Goal: Task Accomplishment & Management: Manage account settings

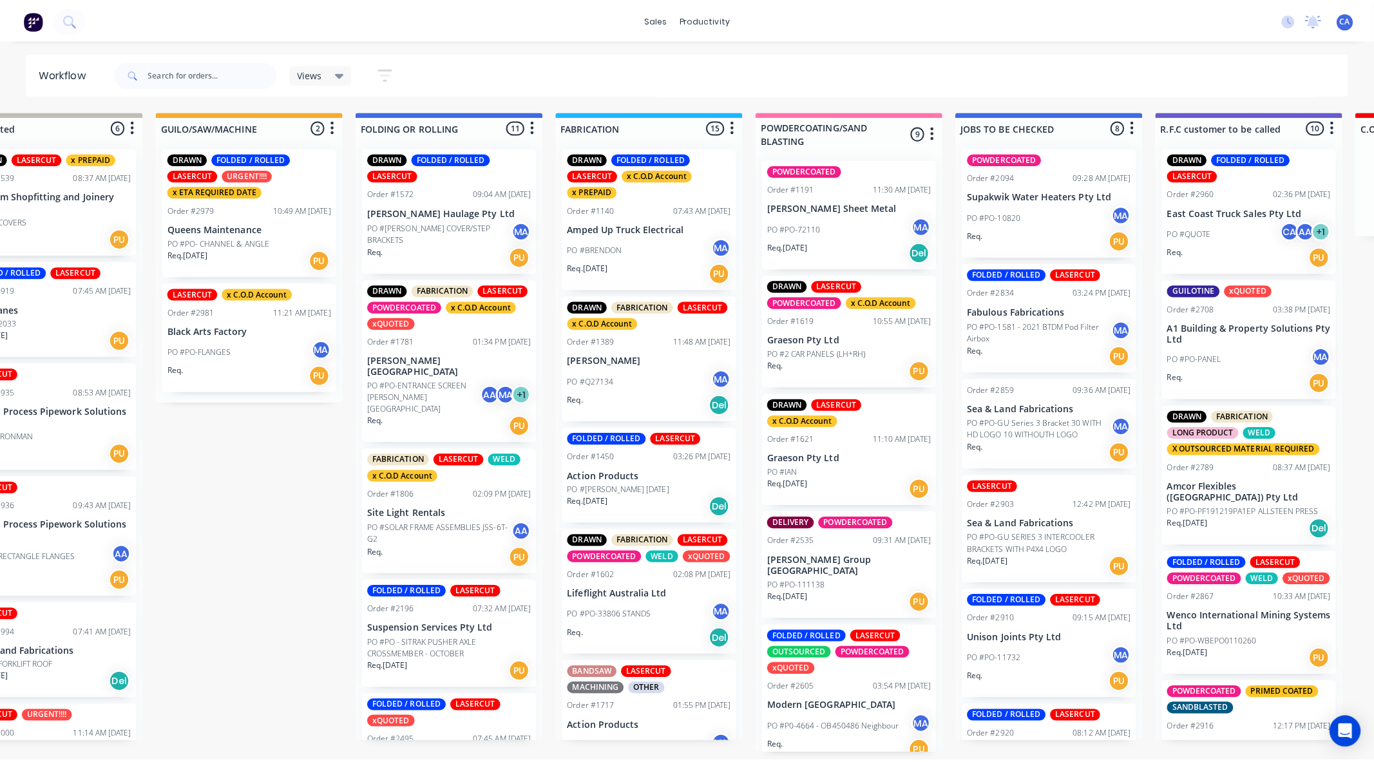
scroll to position [780, 0]
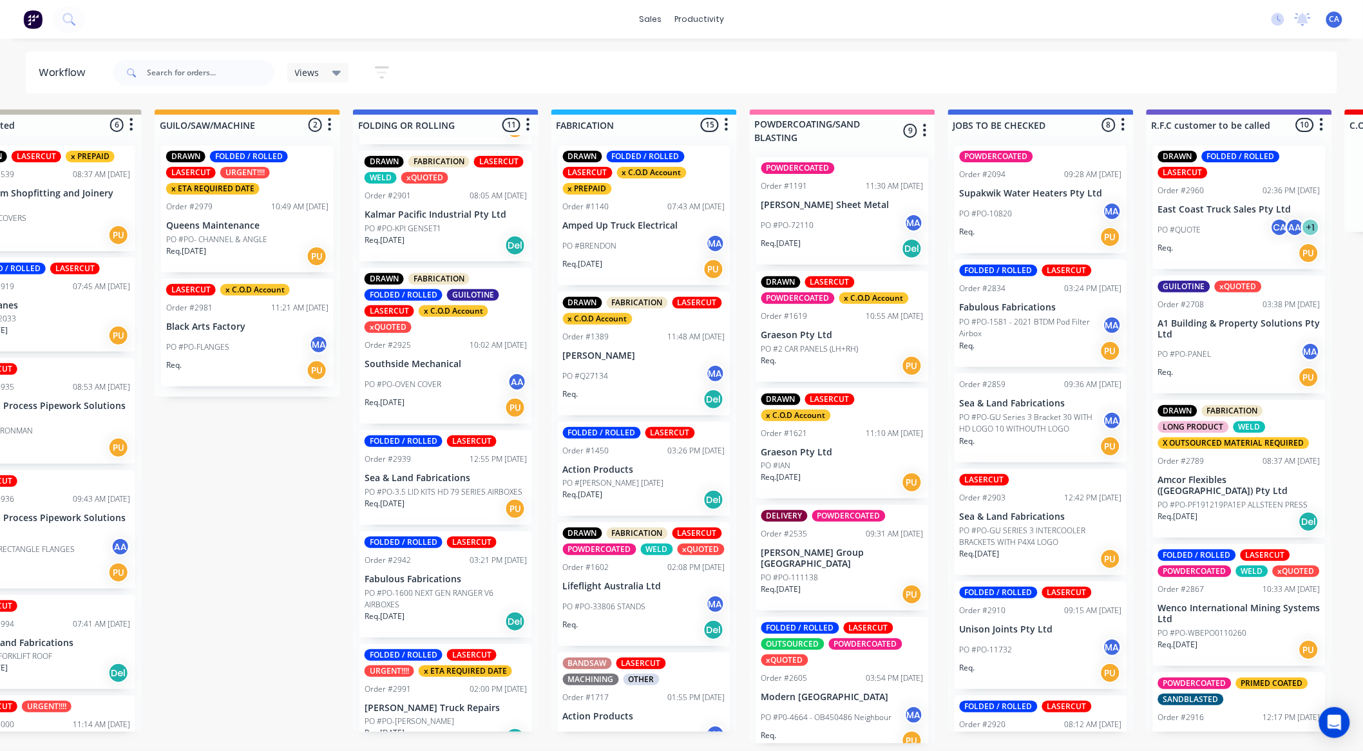
click at [441, 716] on div "PO #PO-[PERSON_NAME]" at bounding box center [446, 722] width 162 height 12
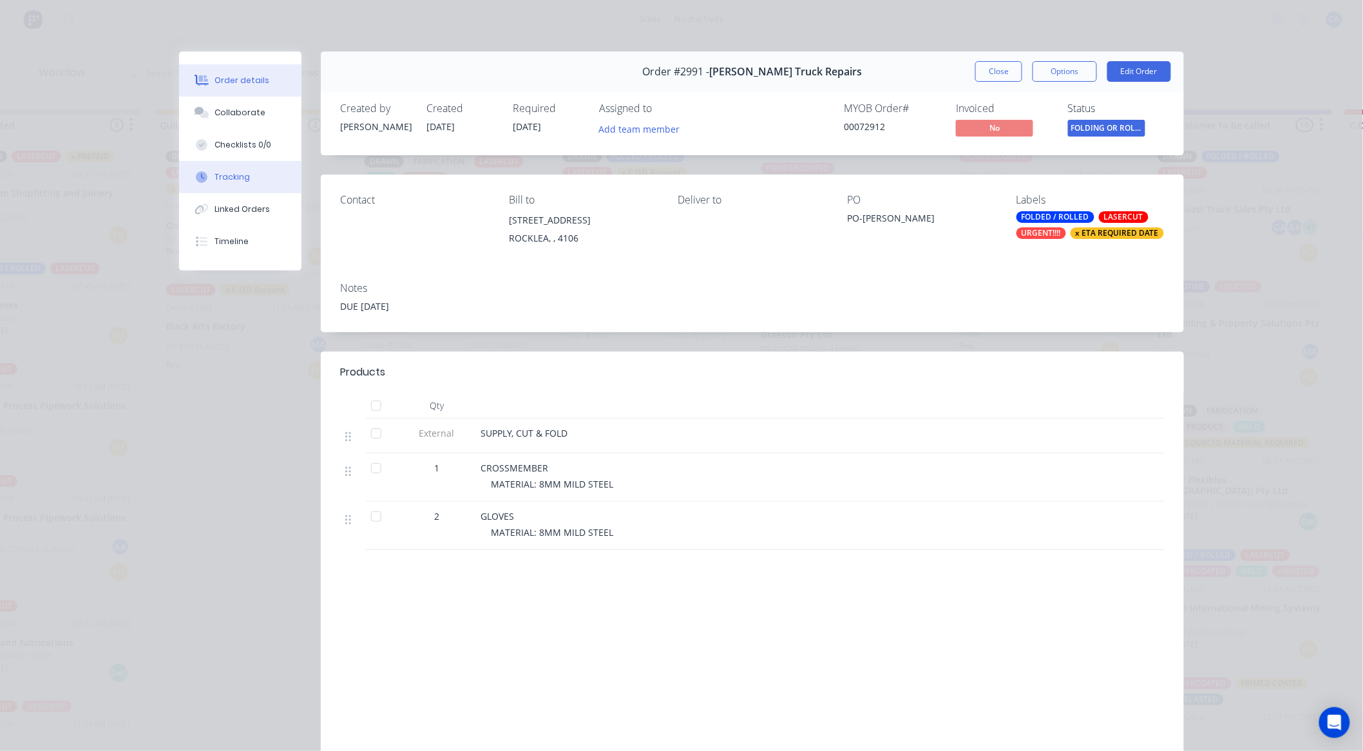
click at [244, 163] on button "Tracking" at bounding box center [240, 177] width 122 height 32
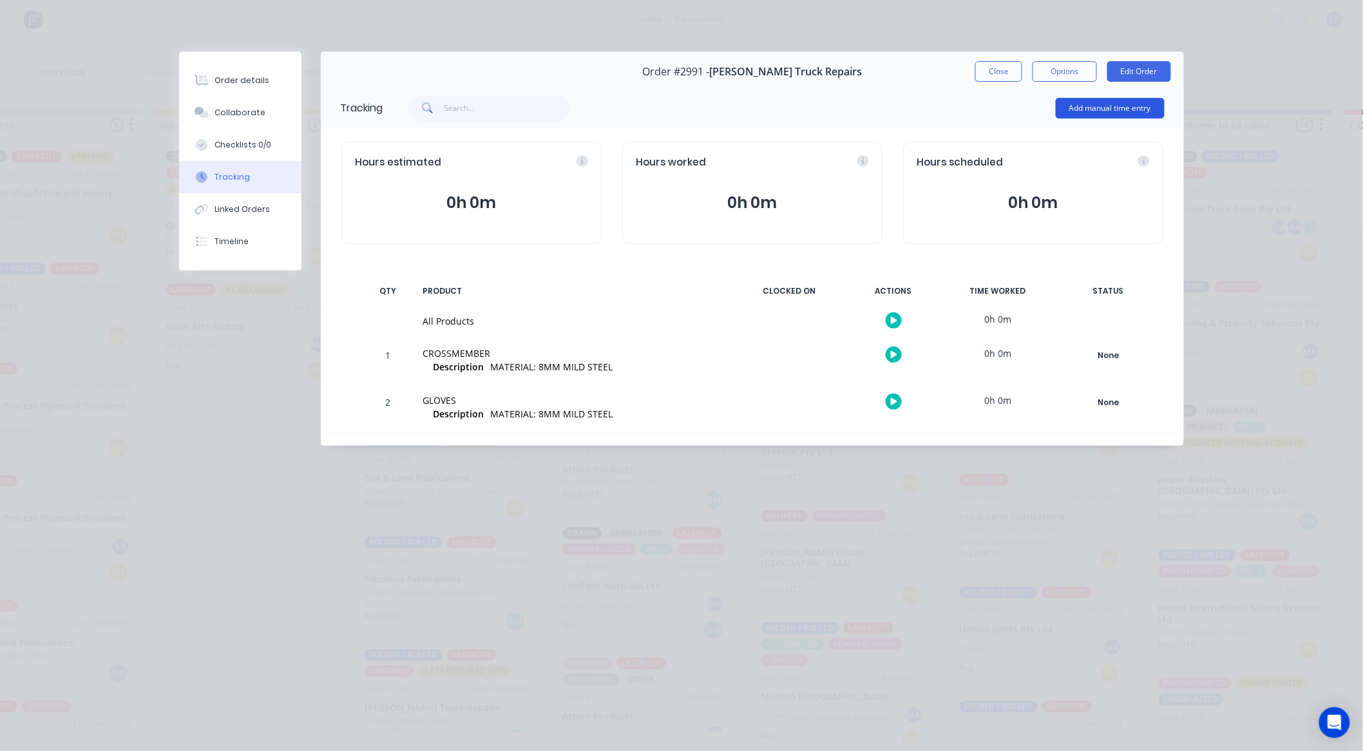
click at [1104, 107] on button "Add manual time entry" at bounding box center [1110, 108] width 109 height 21
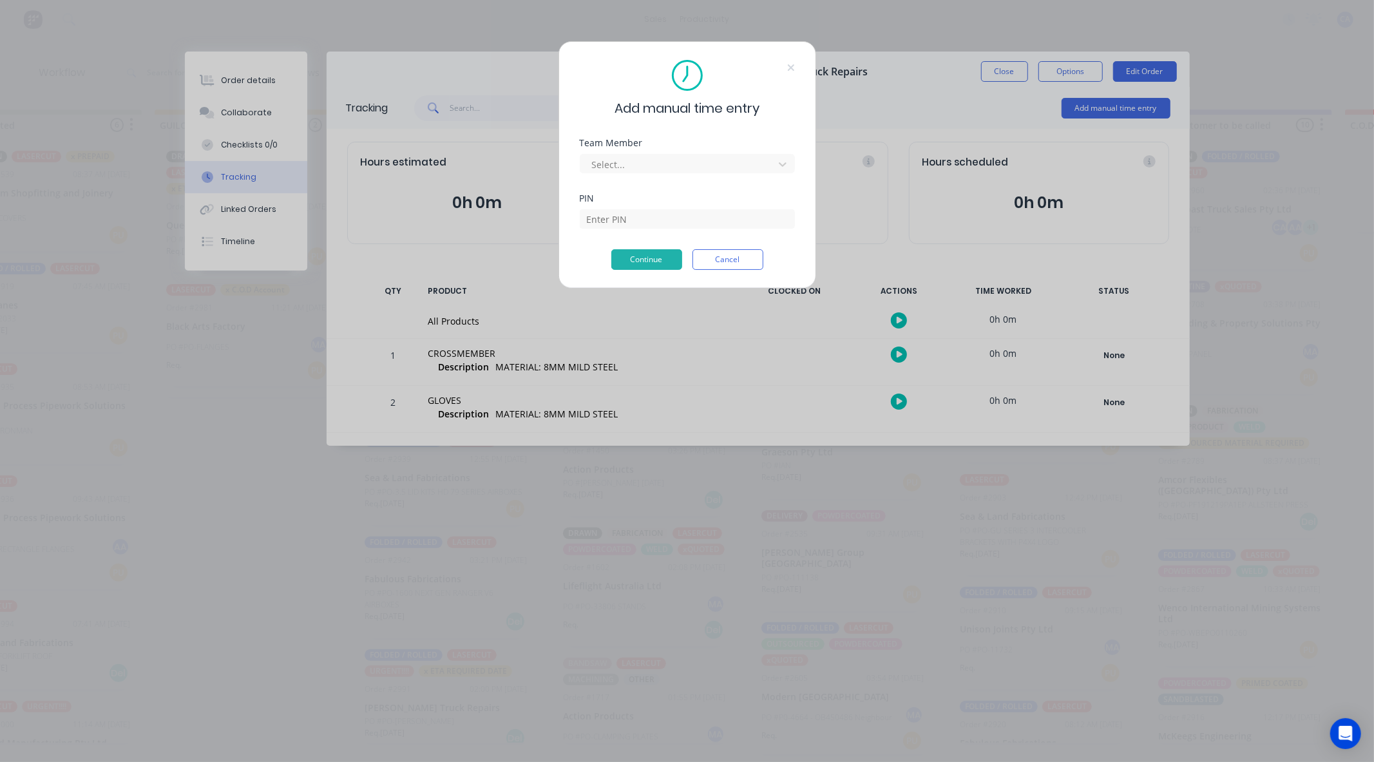
click at [666, 168] on div at bounding box center [679, 165] width 177 height 16
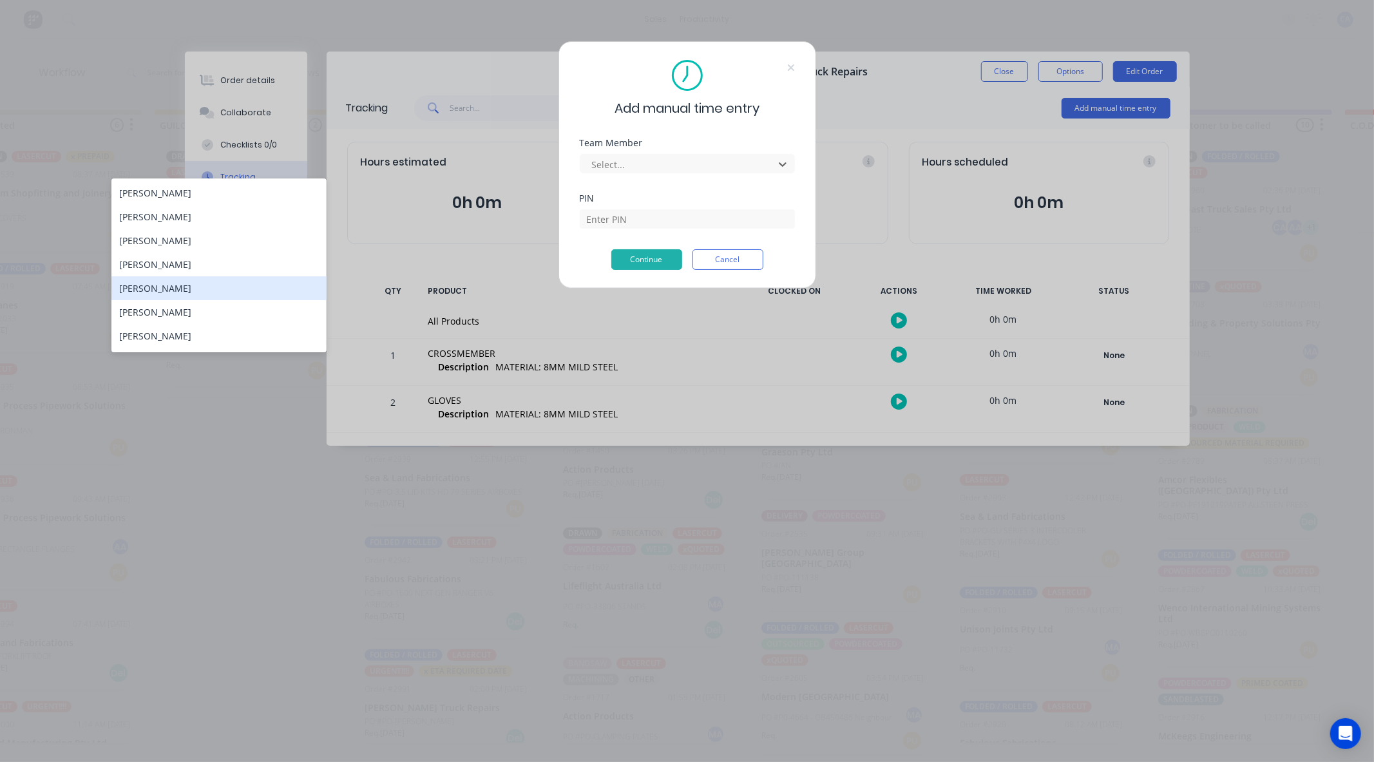
click at [187, 285] on div "[PERSON_NAME]" at bounding box center [218, 288] width 215 height 24
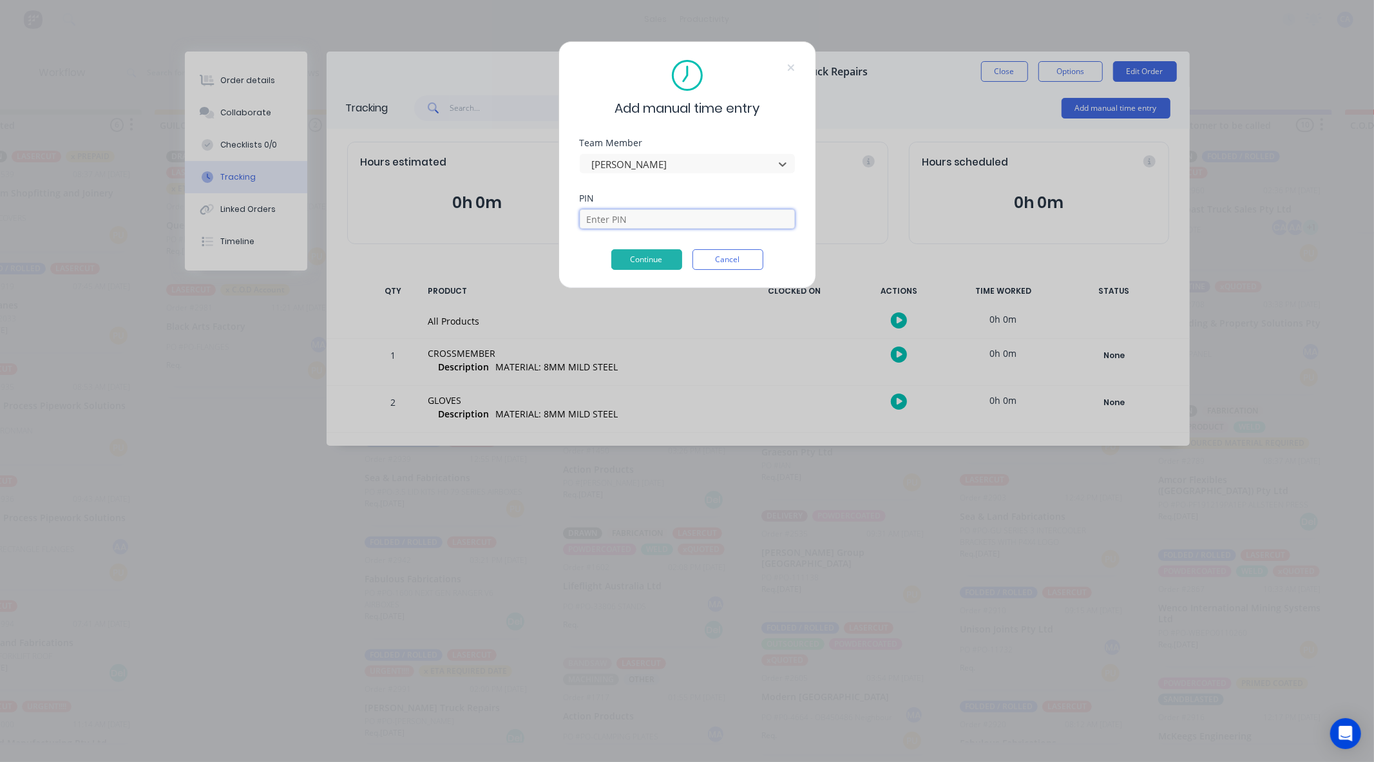
click at [609, 220] on input at bounding box center [687, 218] width 215 height 19
type input "3699"
click at [619, 266] on button "Continue" at bounding box center [646, 259] width 71 height 21
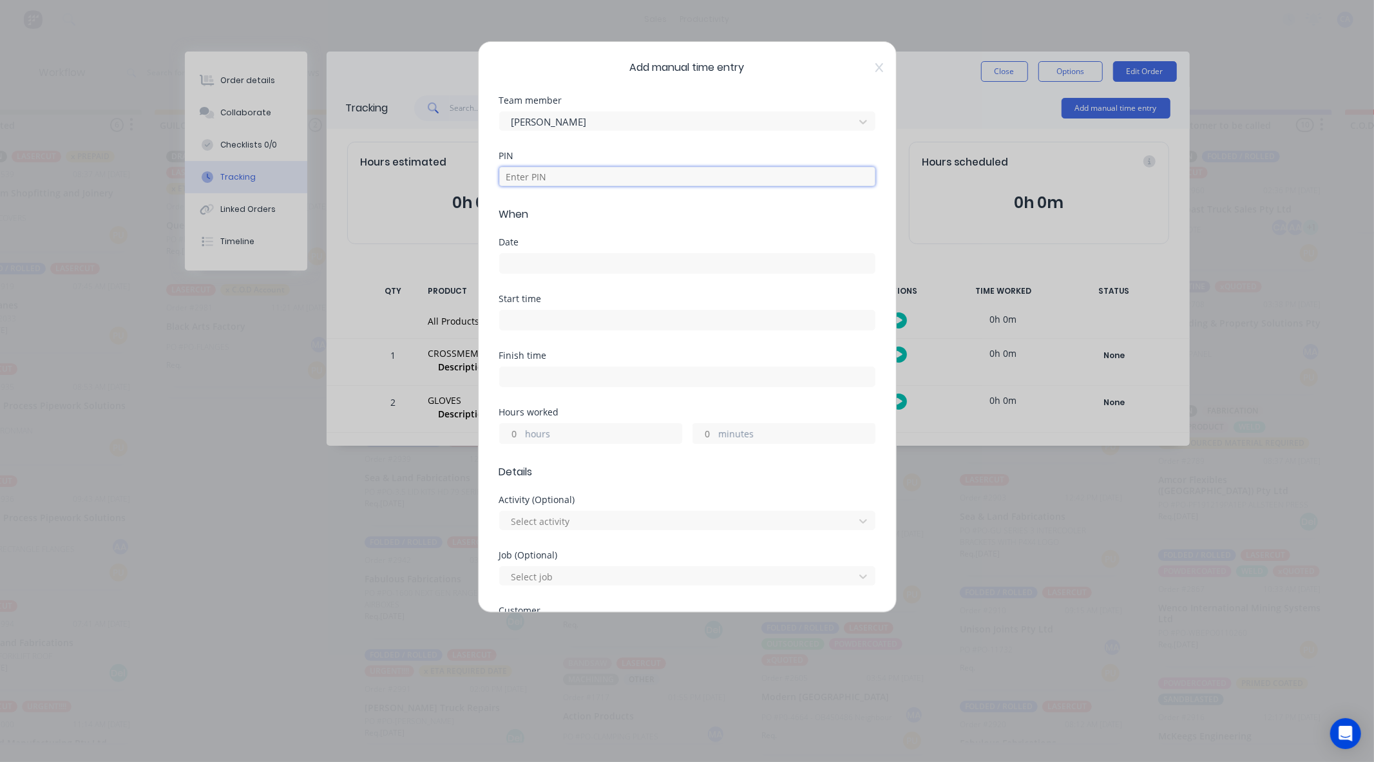
click at [548, 178] on input at bounding box center [687, 176] width 376 height 19
type input "3699"
click at [529, 256] on input at bounding box center [687, 263] width 375 height 19
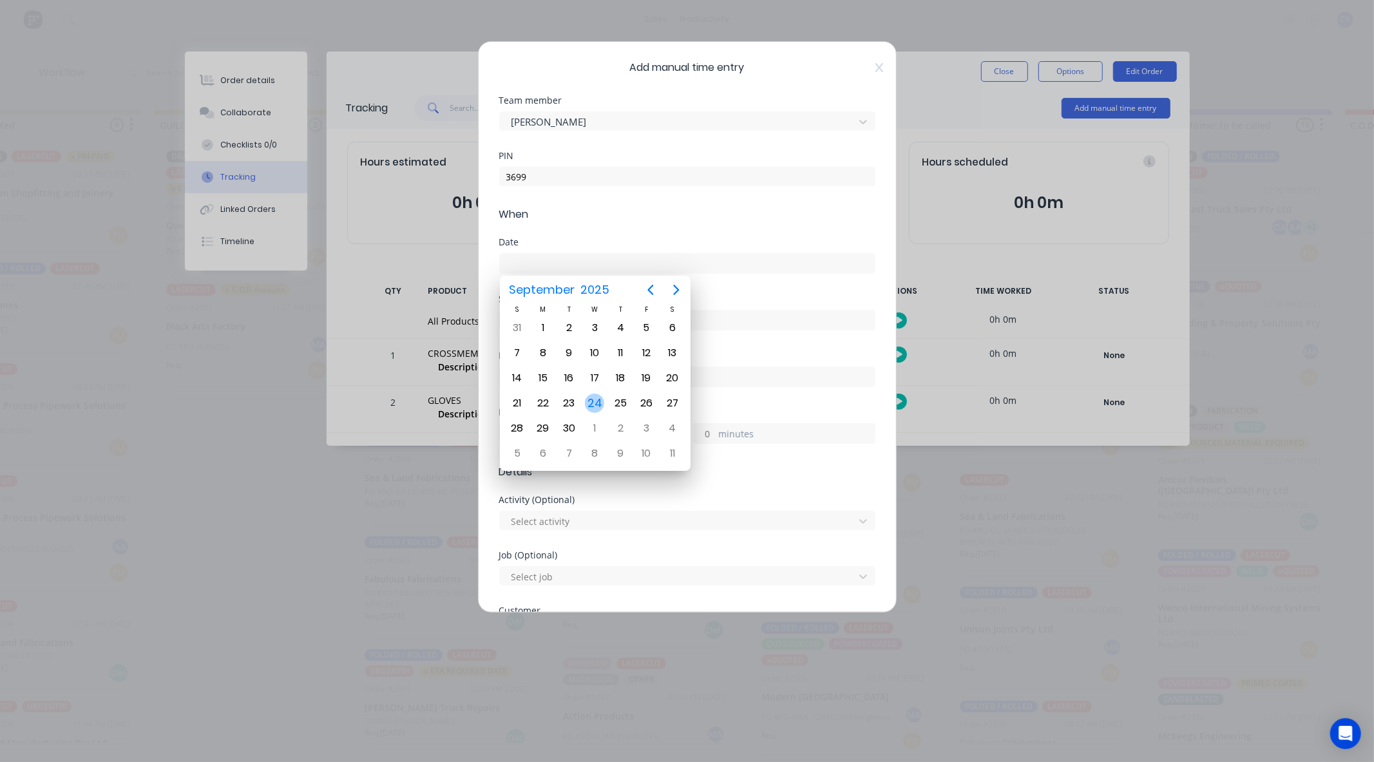
click at [601, 398] on div "24" at bounding box center [594, 403] width 19 height 19
type input "[DATE]"
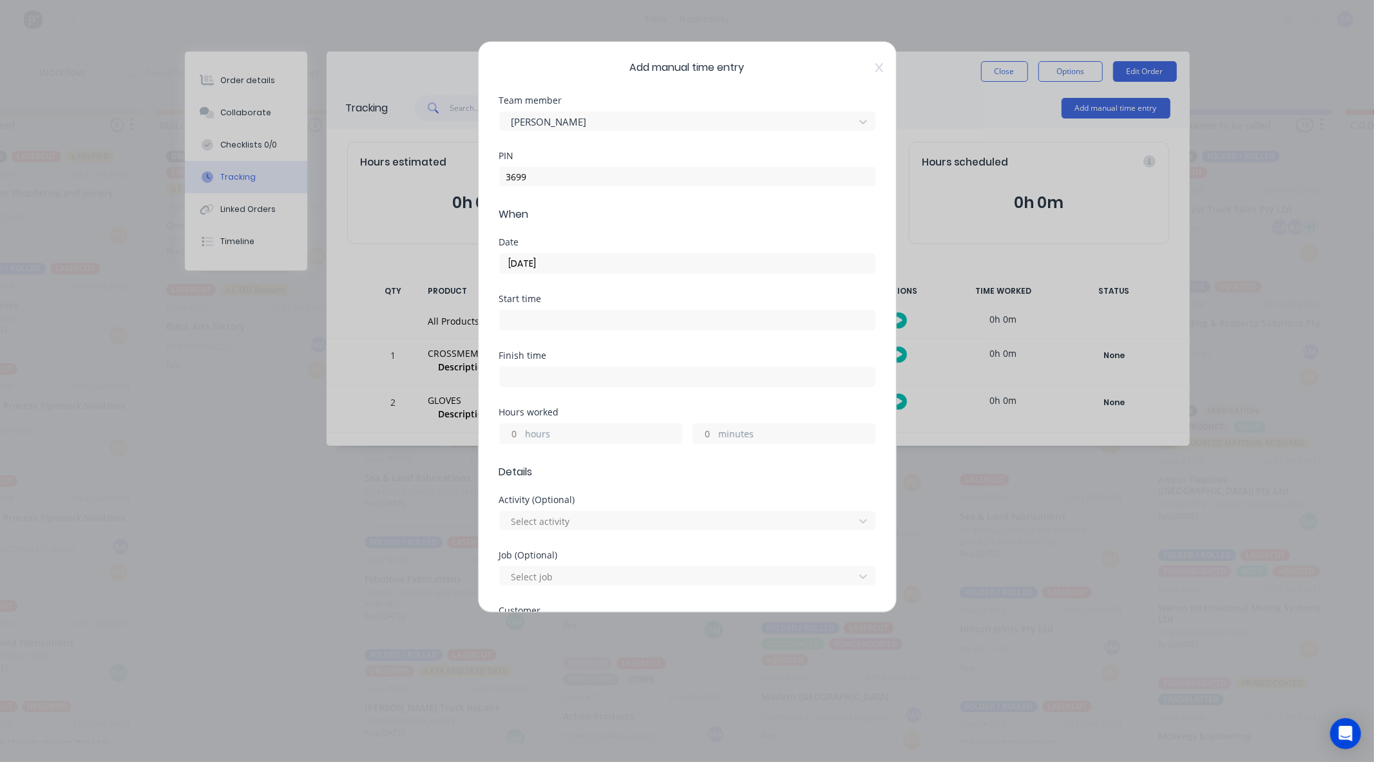
drag, startPoint x: 705, startPoint y: 432, endPoint x: 705, endPoint y: 443, distance: 11.0
click at [705, 432] on input "minutes" at bounding box center [704, 433] width 23 height 19
type input "45"
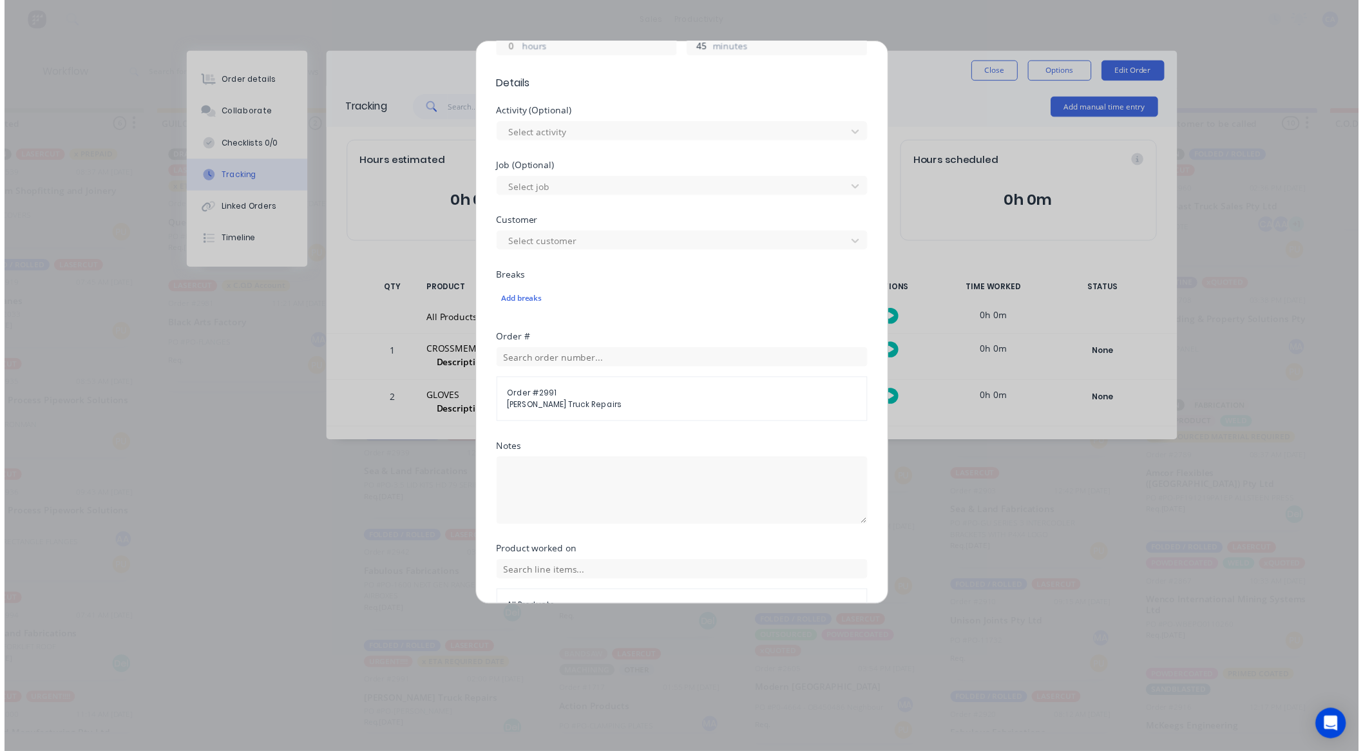
scroll to position [466, 0]
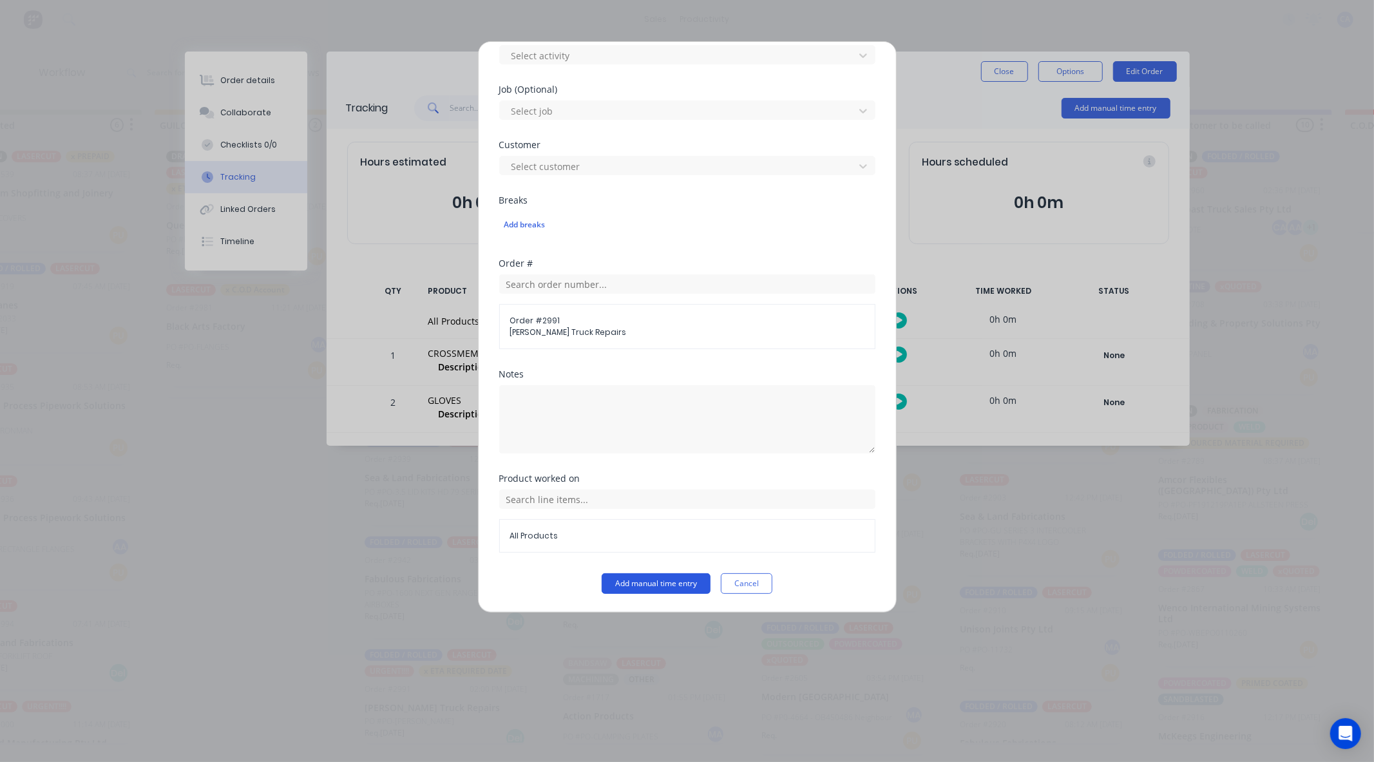
click at [662, 583] on button "Add manual time entry" at bounding box center [656, 583] width 109 height 21
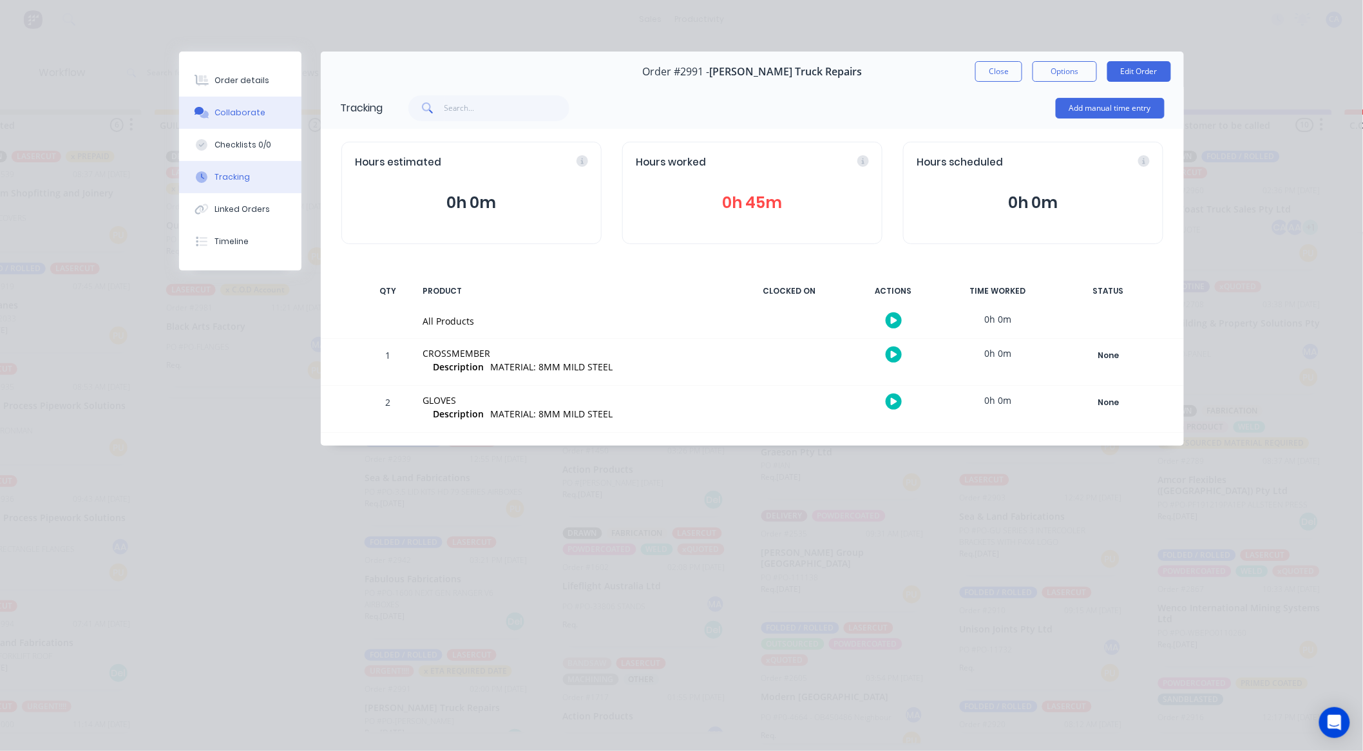
click at [236, 114] on div "Collaborate" at bounding box center [240, 113] width 51 height 12
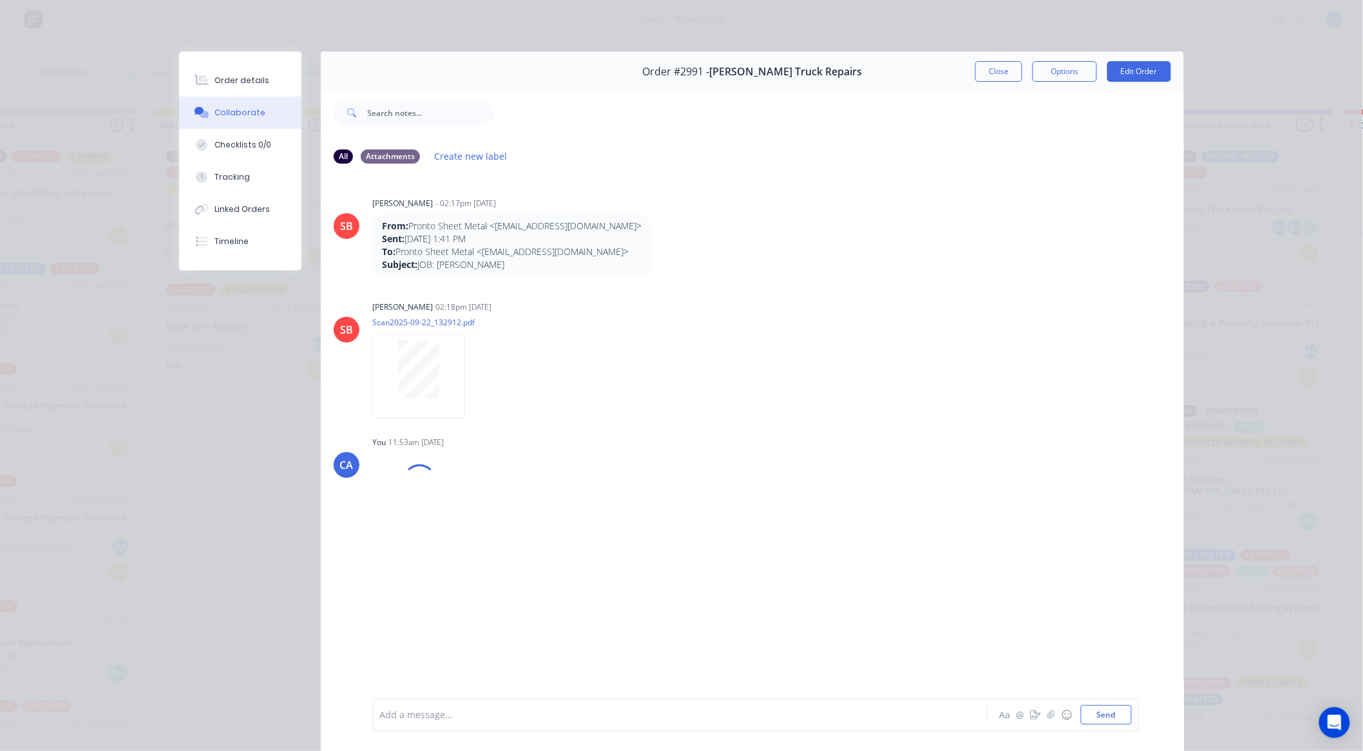
click at [533, 709] on div at bounding box center [662, 716] width 564 height 14
click at [252, 184] on button "Tracking" at bounding box center [240, 177] width 122 height 32
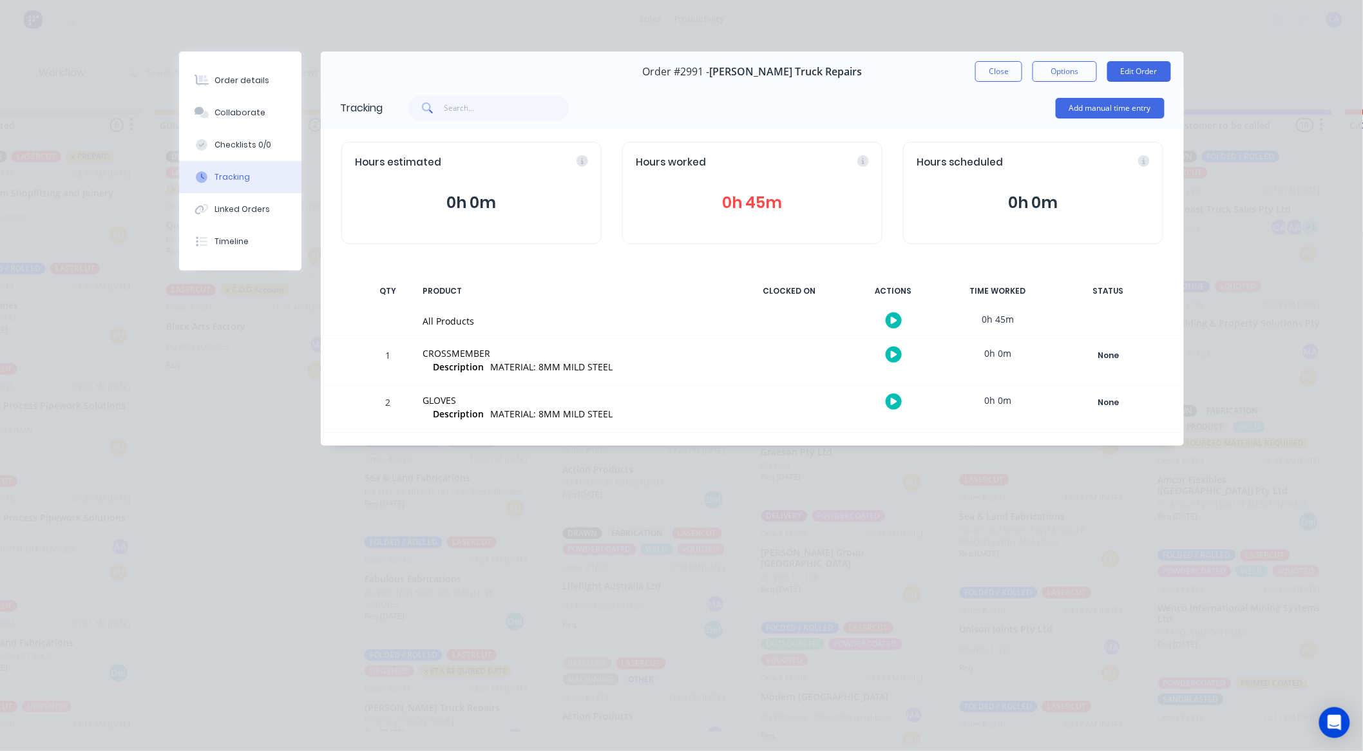
click at [1003, 74] on button "Close" at bounding box center [998, 71] width 47 height 21
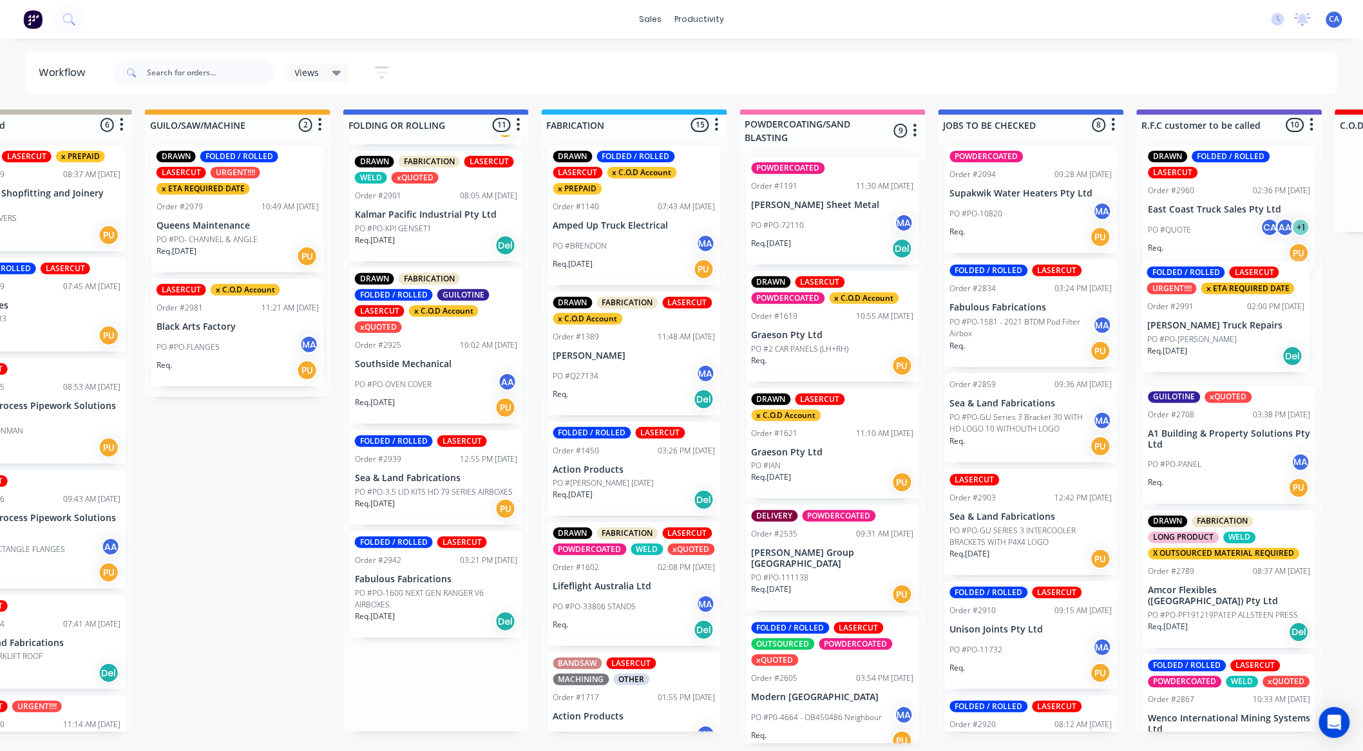
scroll to position [3, 483]
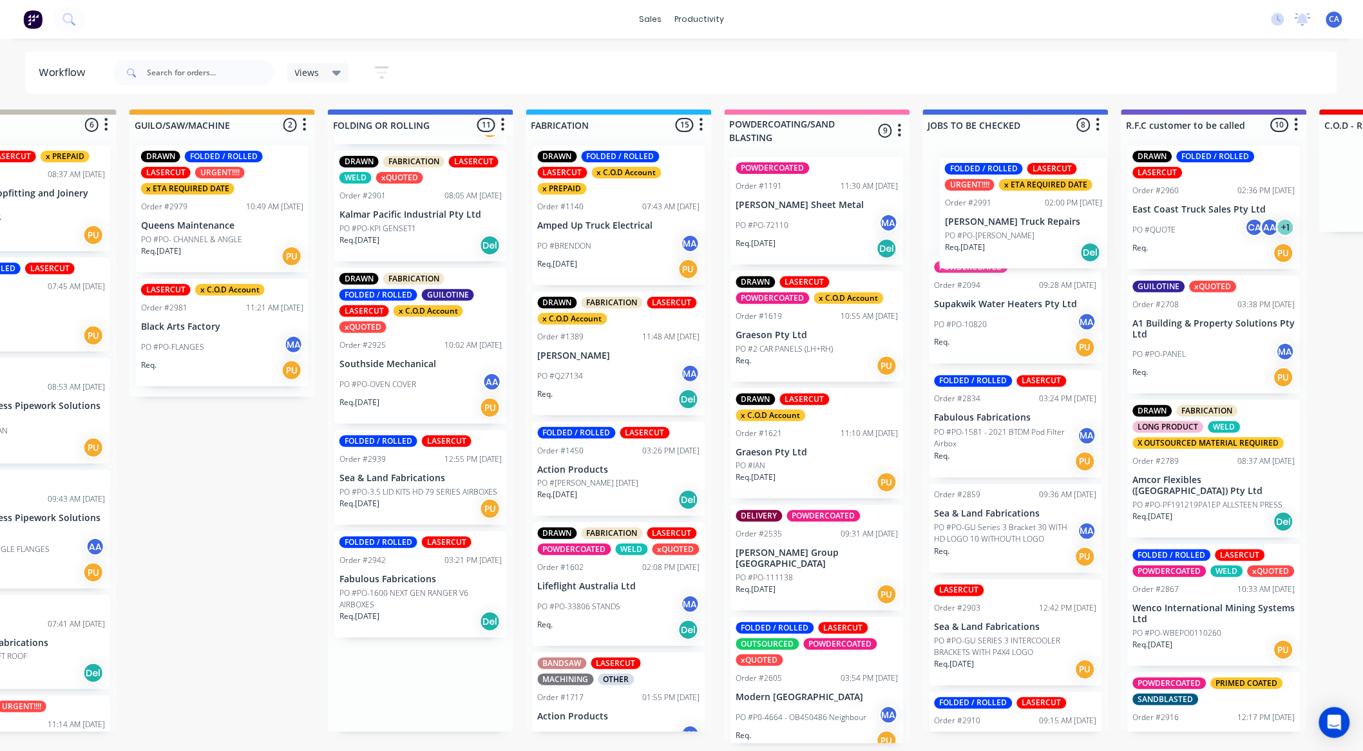
drag, startPoint x: 391, startPoint y: 685, endPoint x: 973, endPoint y: 191, distance: 762.9
click at [974, 192] on div "Submitted 13 Sort By Created date Required date Order number Customer name Most…" at bounding box center [1225, 427] width 3457 height 634
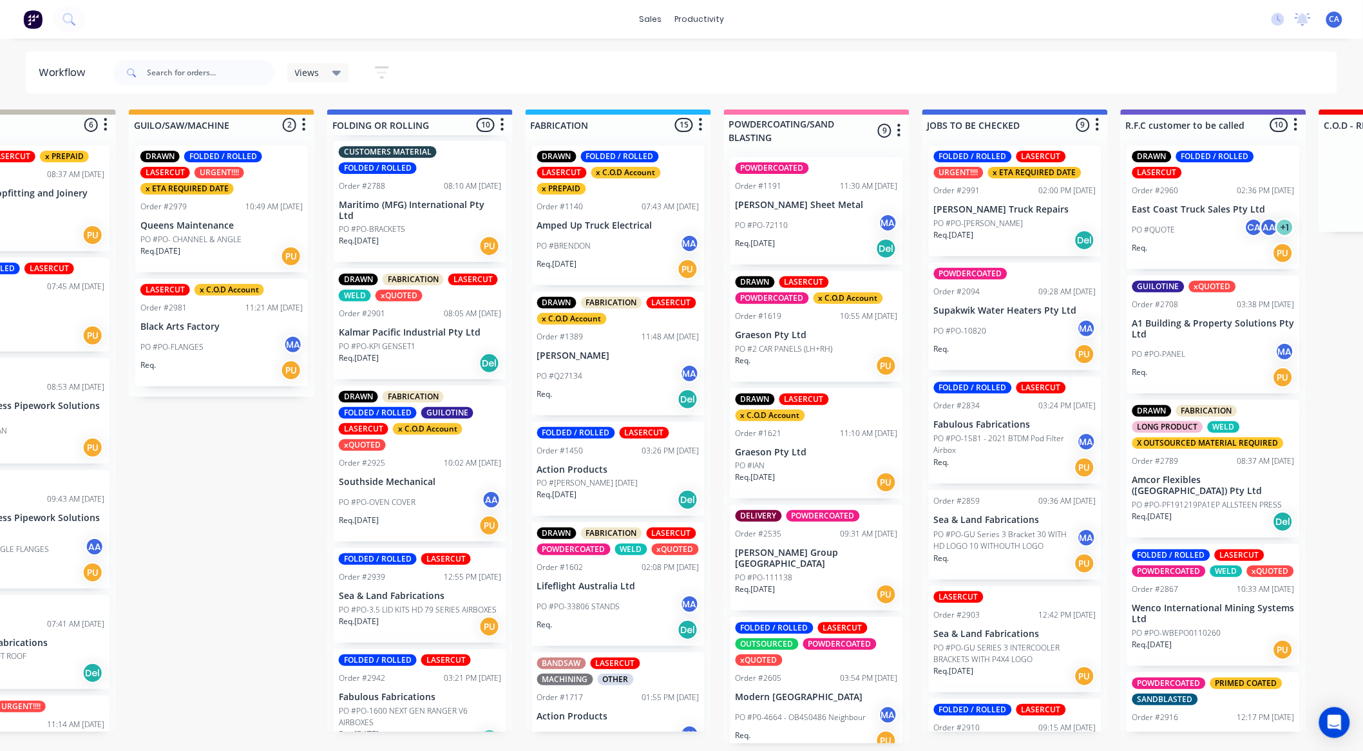
scroll to position [3, 494]
click at [439, 490] on div "PO #PO-OVEN COVER AA" at bounding box center [420, 502] width 162 height 24
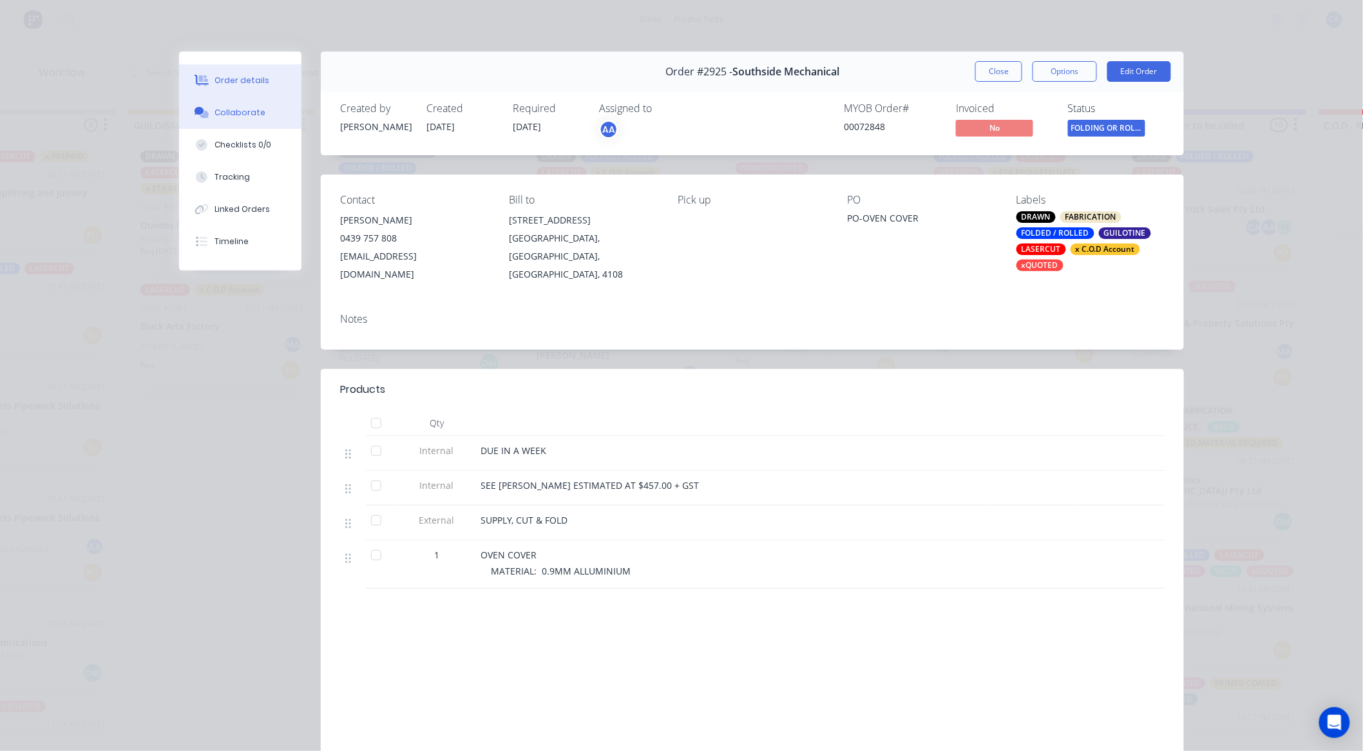
click at [247, 115] on div "Collaborate" at bounding box center [240, 113] width 51 height 12
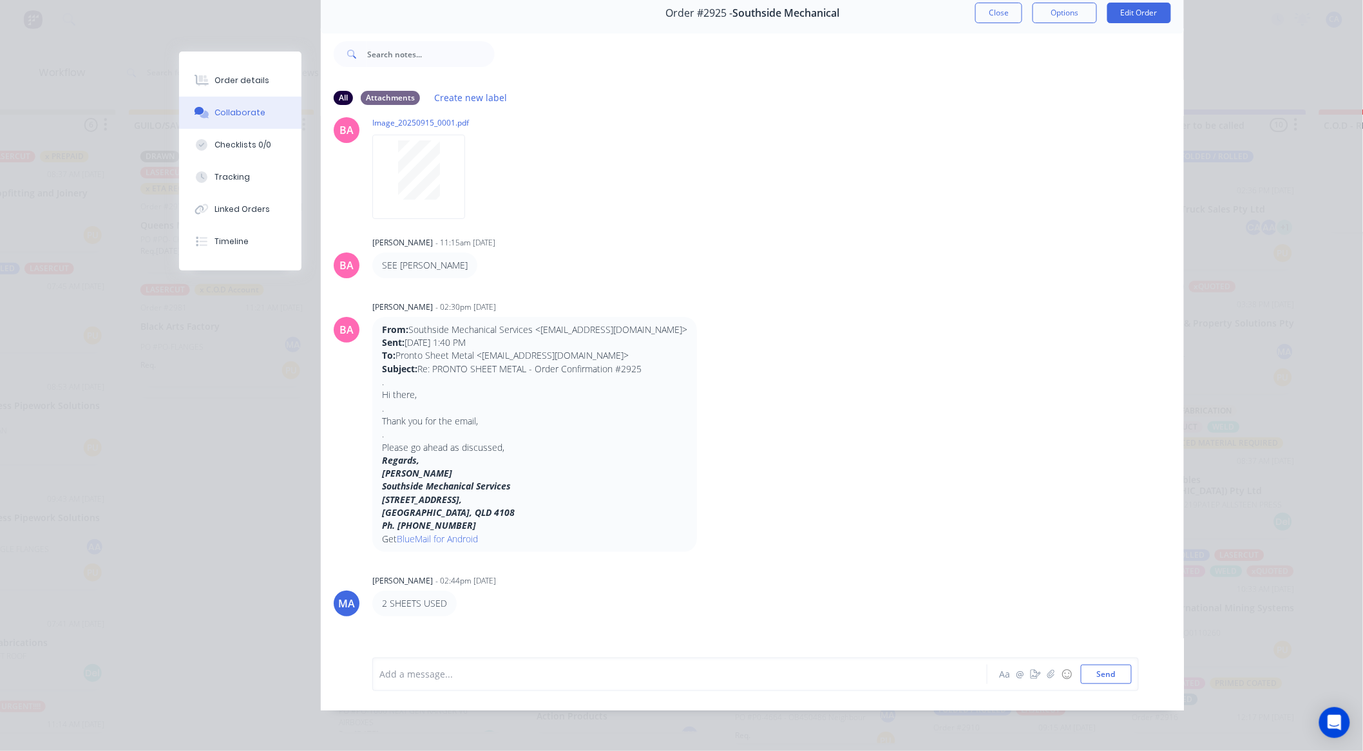
scroll to position [0, 0]
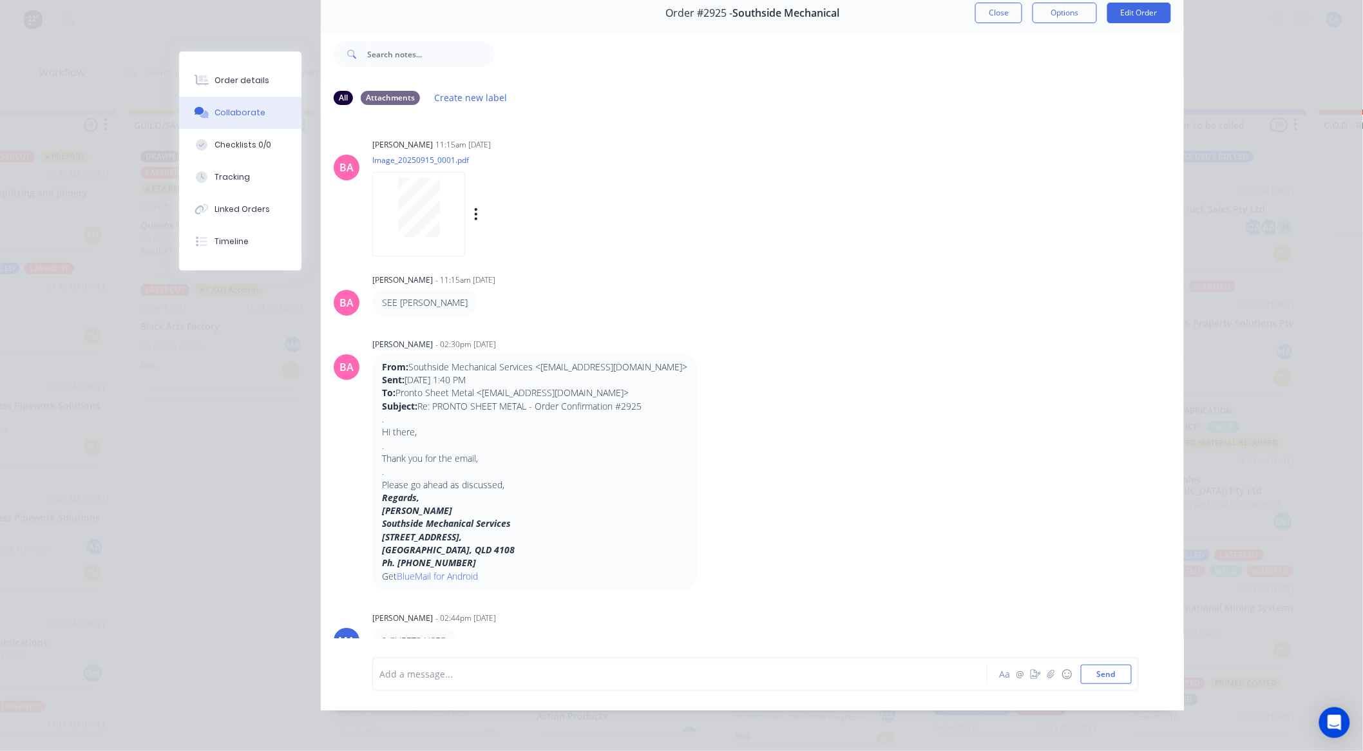
click at [433, 236] on div at bounding box center [418, 214] width 93 height 84
click at [997, 8] on button "Close" at bounding box center [998, 13] width 47 height 21
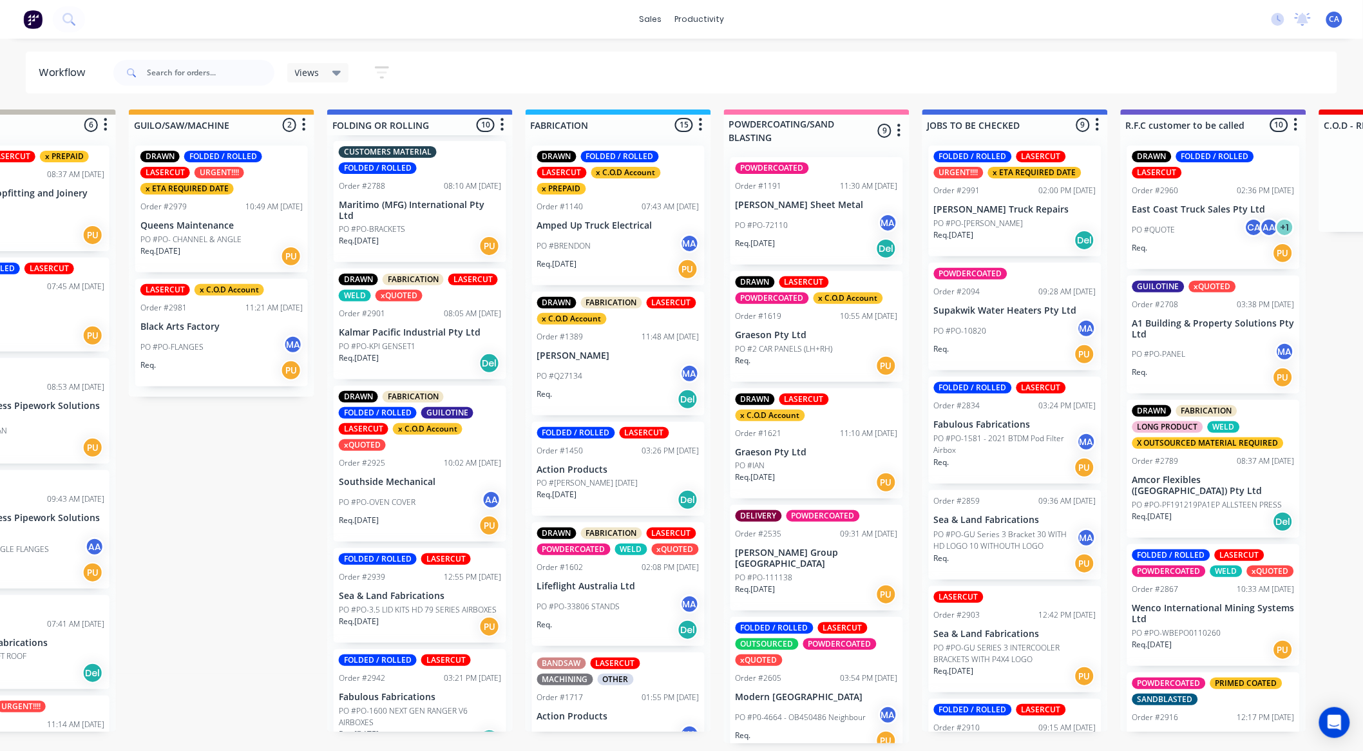
click at [420, 341] on div "PO #PO-KPI GENSET1" at bounding box center [420, 347] width 162 height 12
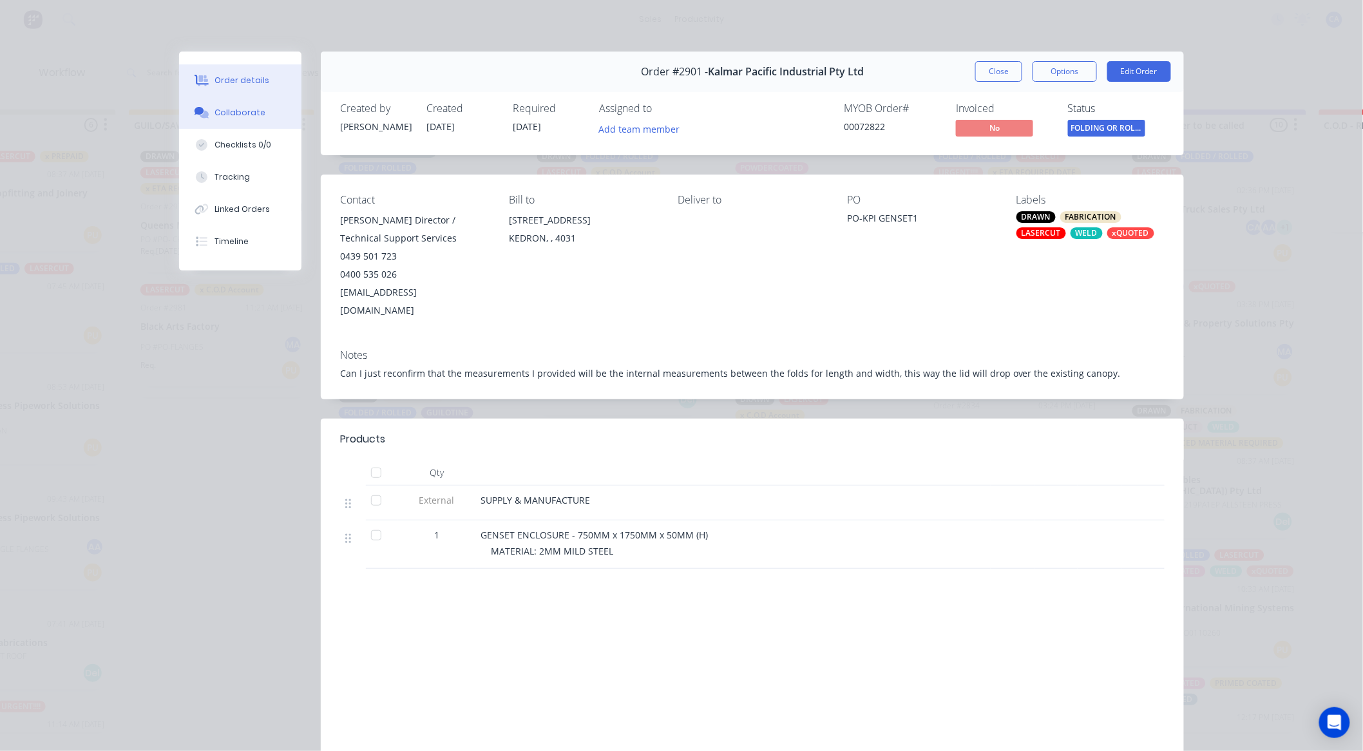
click at [222, 121] on button "Collaborate" at bounding box center [240, 113] width 122 height 32
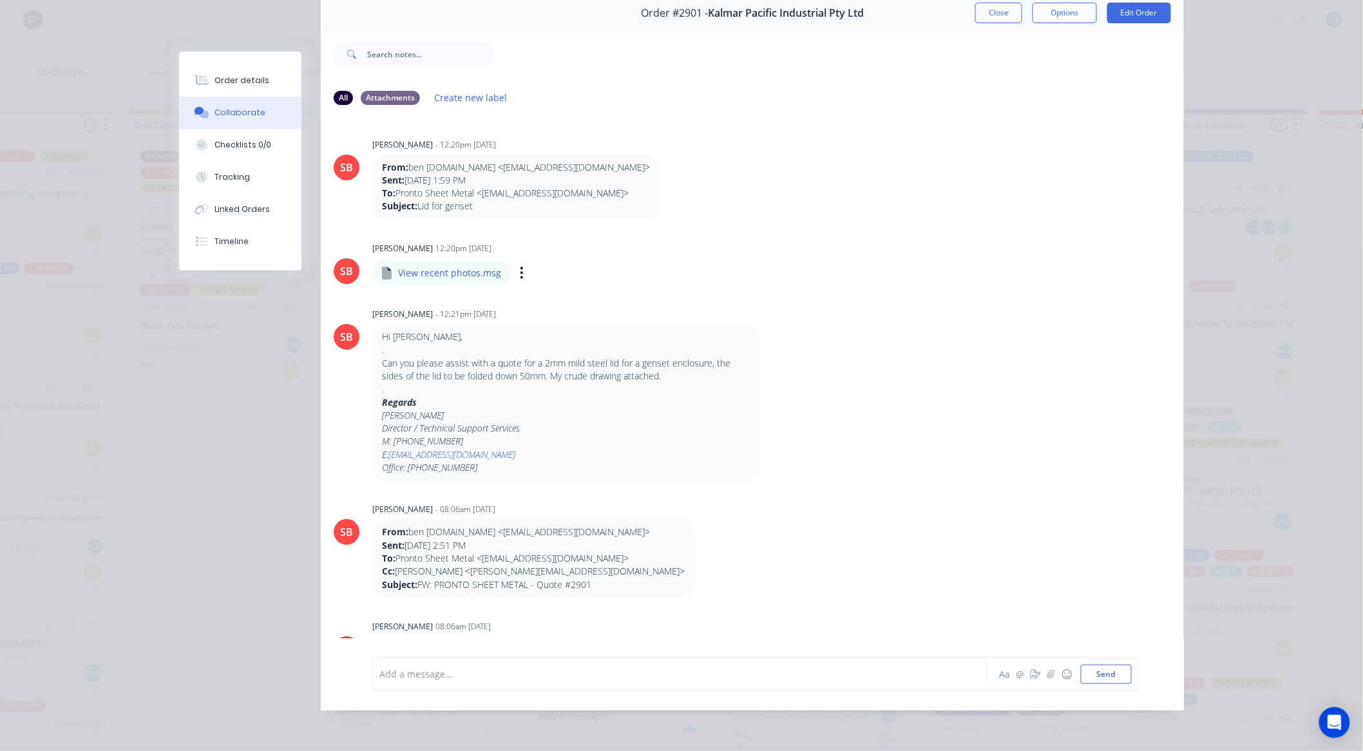
click at [516, 264] on div "Labels Download" at bounding box center [588, 273] width 145 height 19
click at [520, 265] on icon "button" at bounding box center [522, 272] width 4 height 15
click at [548, 269] on button "Labels" at bounding box center [606, 278] width 145 height 29
click at [553, 274] on div "Create new label" at bounding box center [649, 415] width 193 height 283
click at [521, 267] on icon "button" at bounding box center [522, 273] width 3 height 12
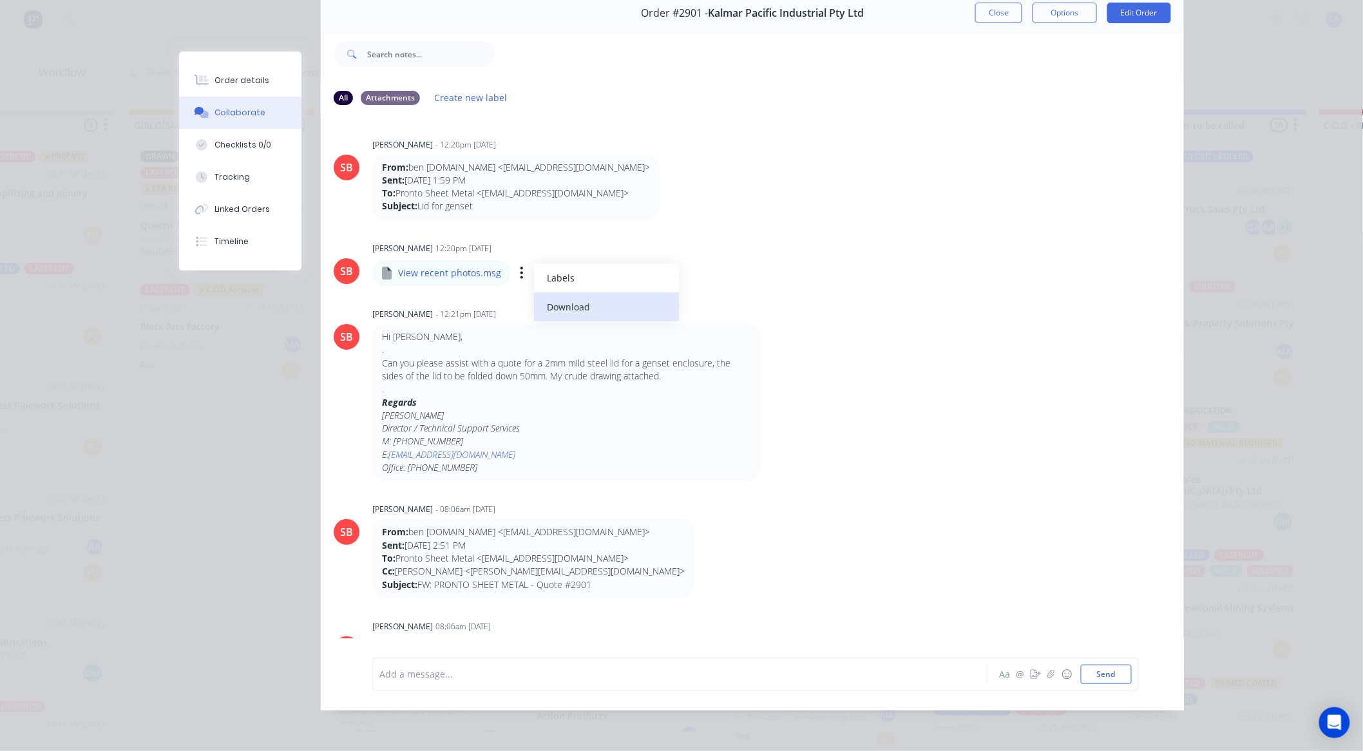
drag, startPoint x: 552, startPoint y: 293, endPoint x: 562, endPoint y: 289, distance: 11.0
click at [555, 293] on button "Download" at bounding box center [606, 307] width 145 height 29
click at [260, 91] on button "Order details" at bounding box center [240, 80] width 122 height 32
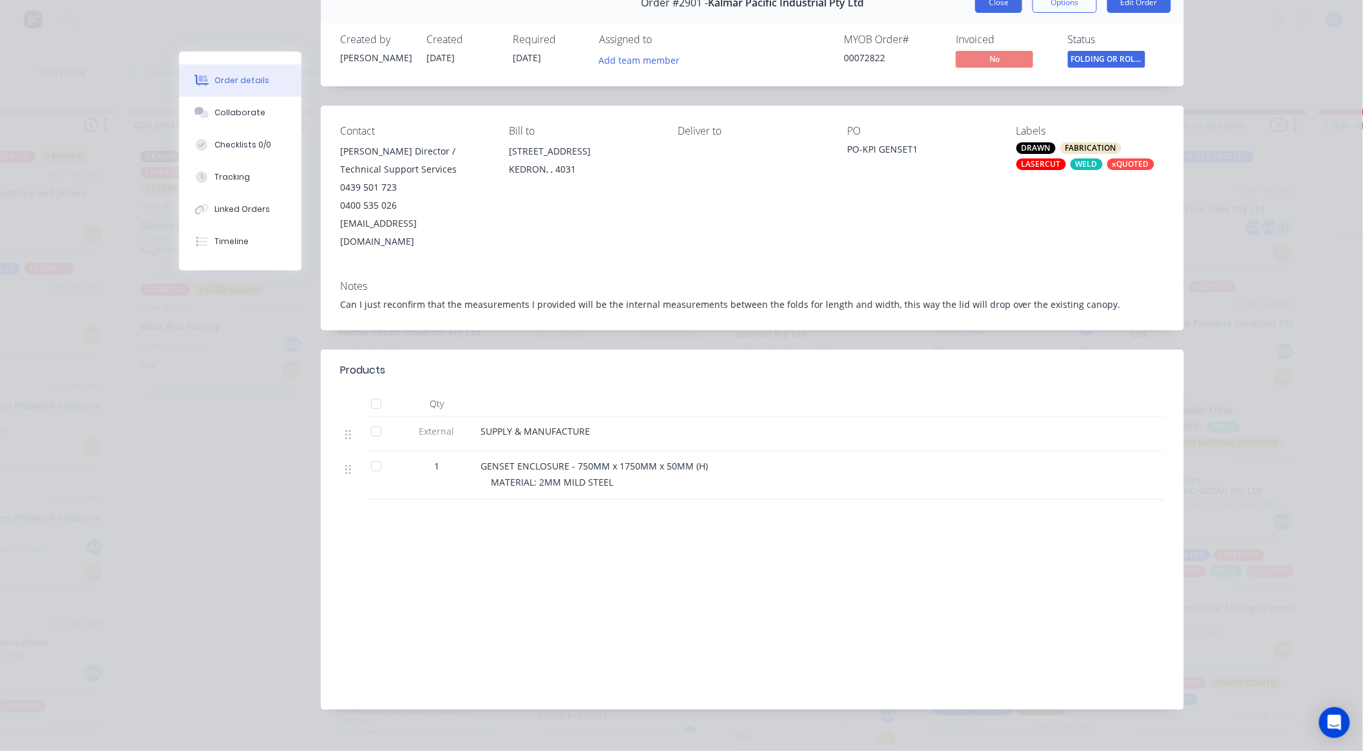
click at [1001, 6] on button "Close" at bounding box center [998, 2] width 47 height 21
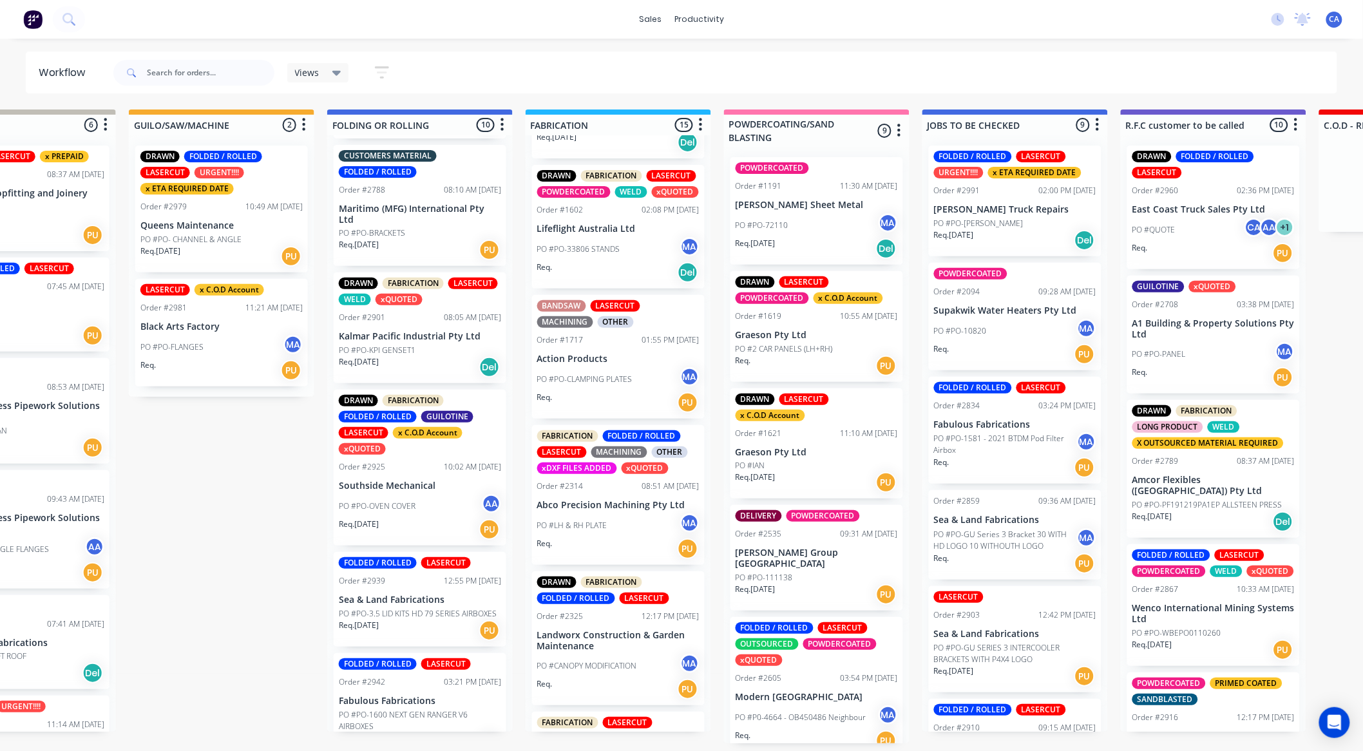
scroll to position [662, 0]
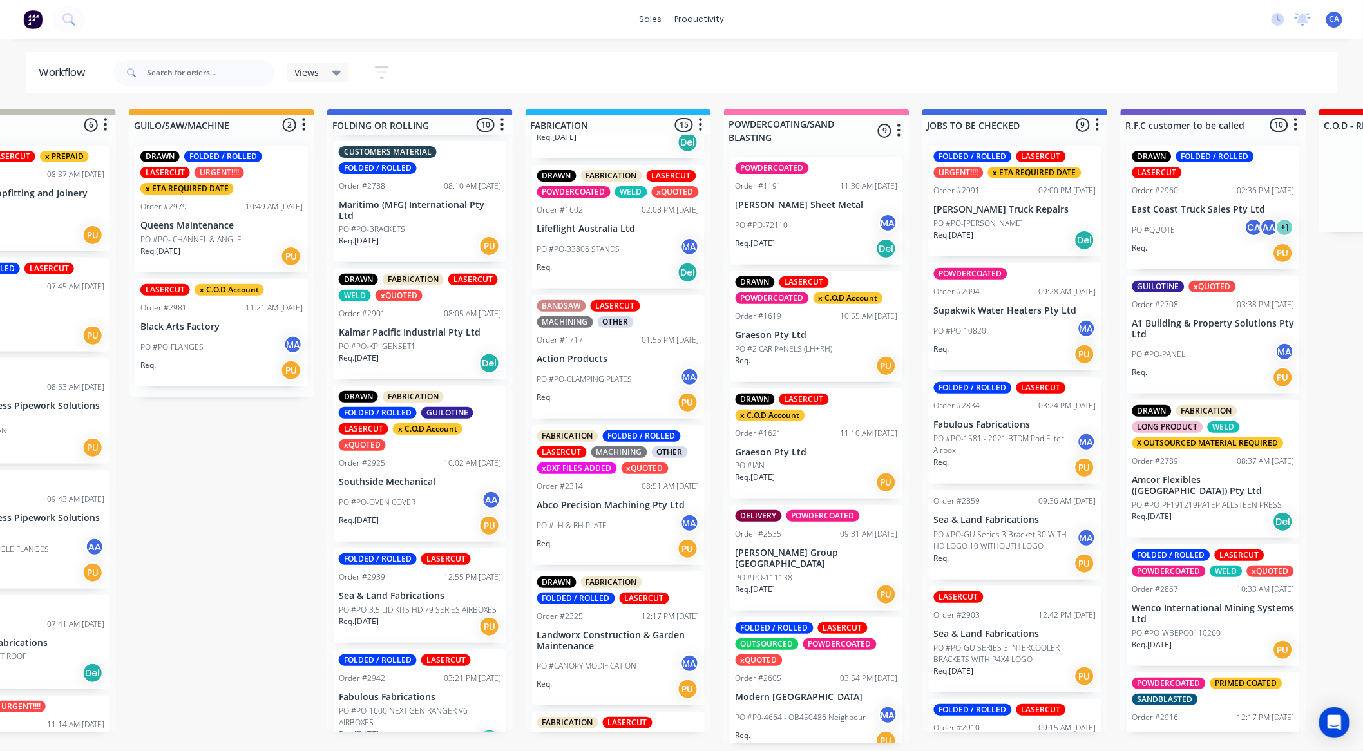
click at [429, 490] on div "PO #PO-OVEN COVER AA" at bounding box center [420, 502] width 162 height 24
